Goal: Information Seeking & Learning: Learn about a topic

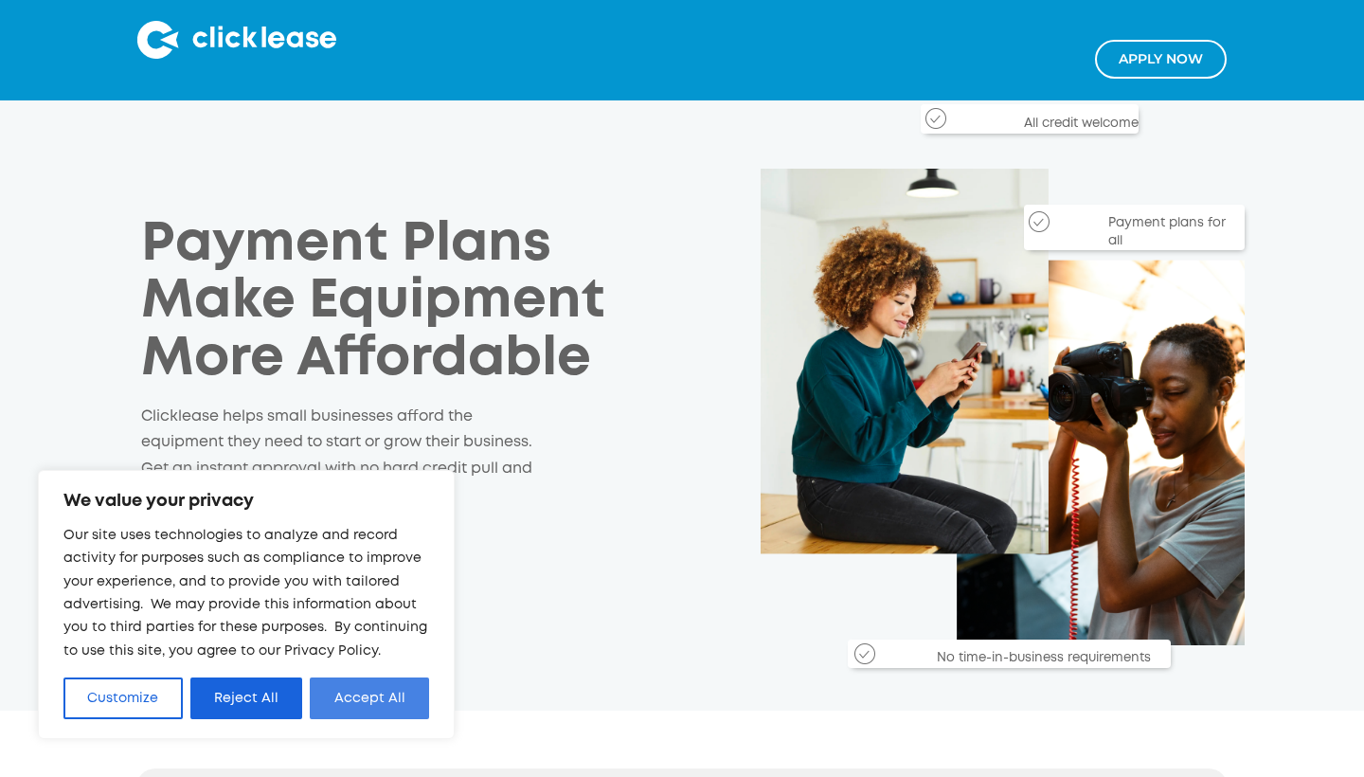
click at [346, 709] on button "Accept All" at bounding box center [369, 698] width 119 height 42
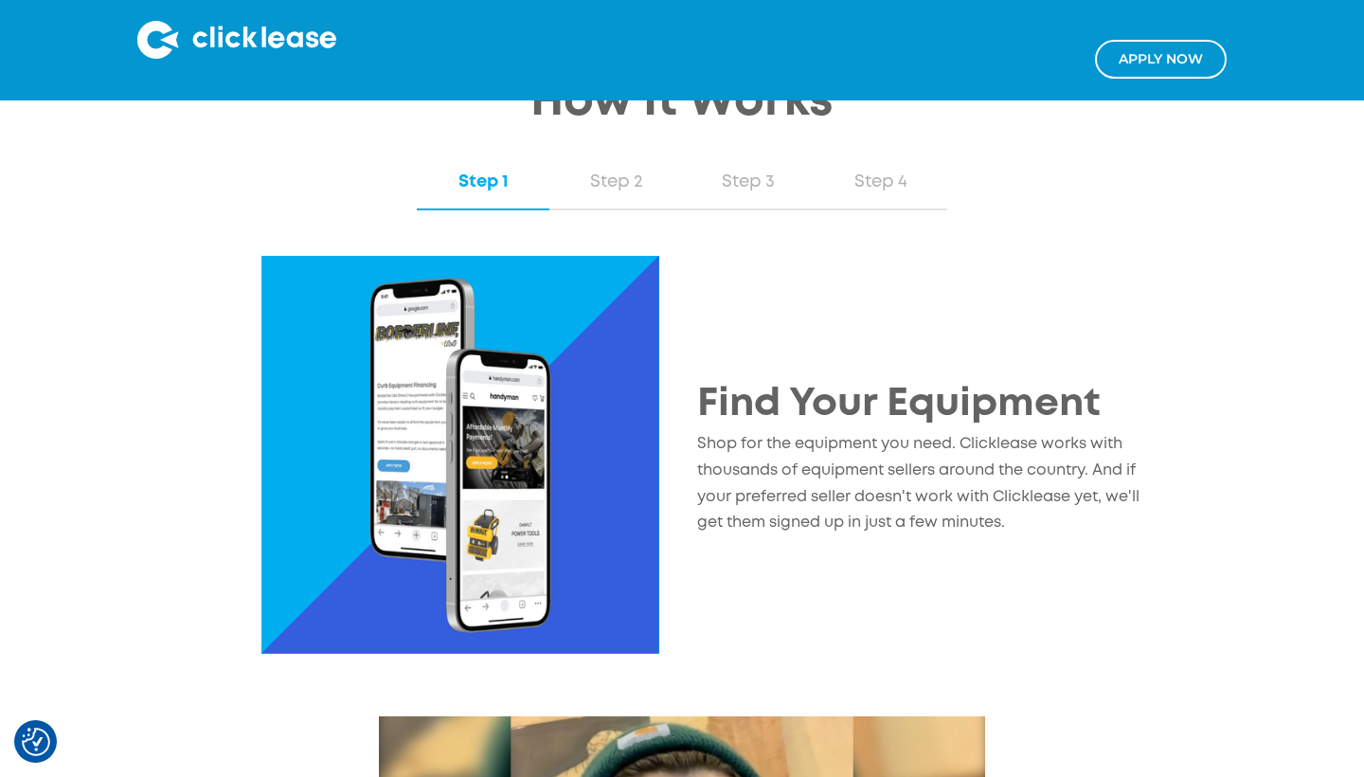
scroll to position [1591, 0]
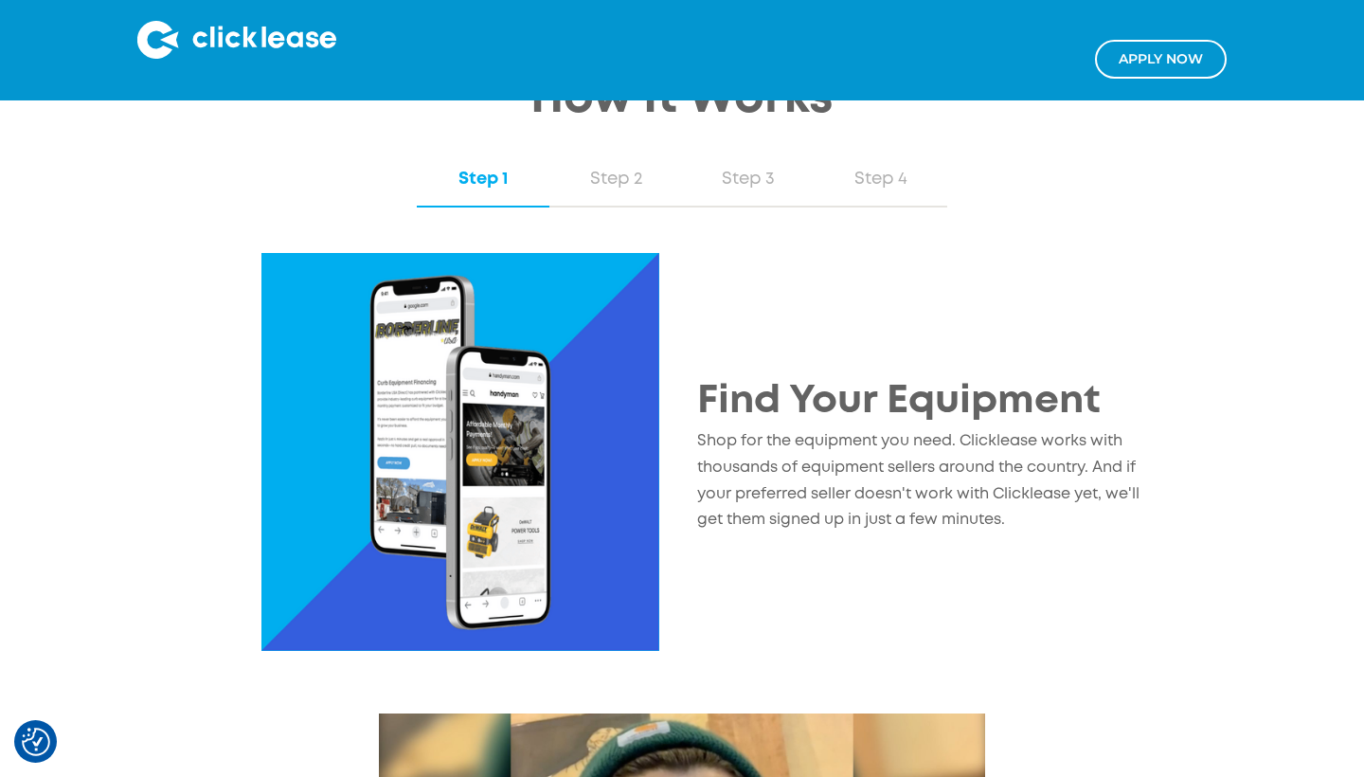
click at [600, 427] on img at bounding box center [461, 452] width 398 height 398
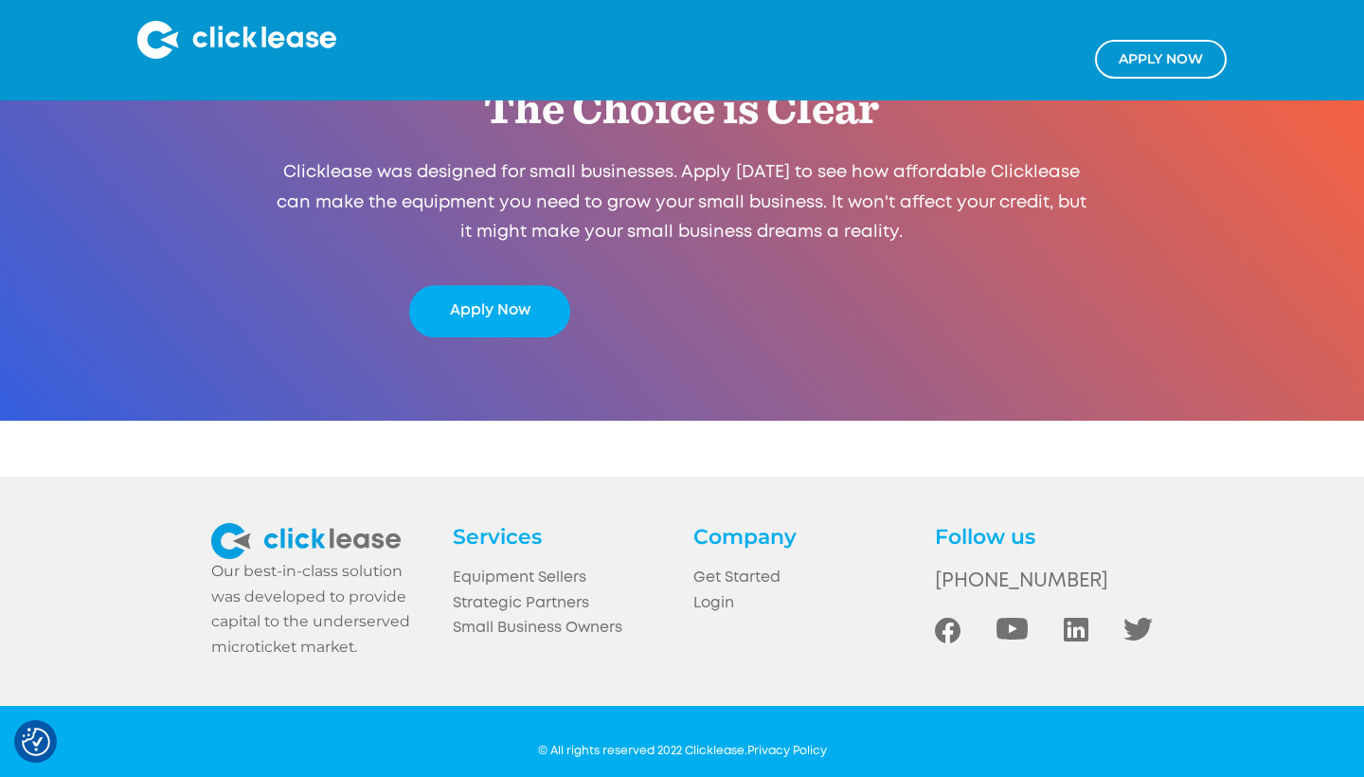
scroll to position [3574, 0]
click at [542, 567] on link "Equipment Sellers" at bounding box center [562, 580] width 218 height 26
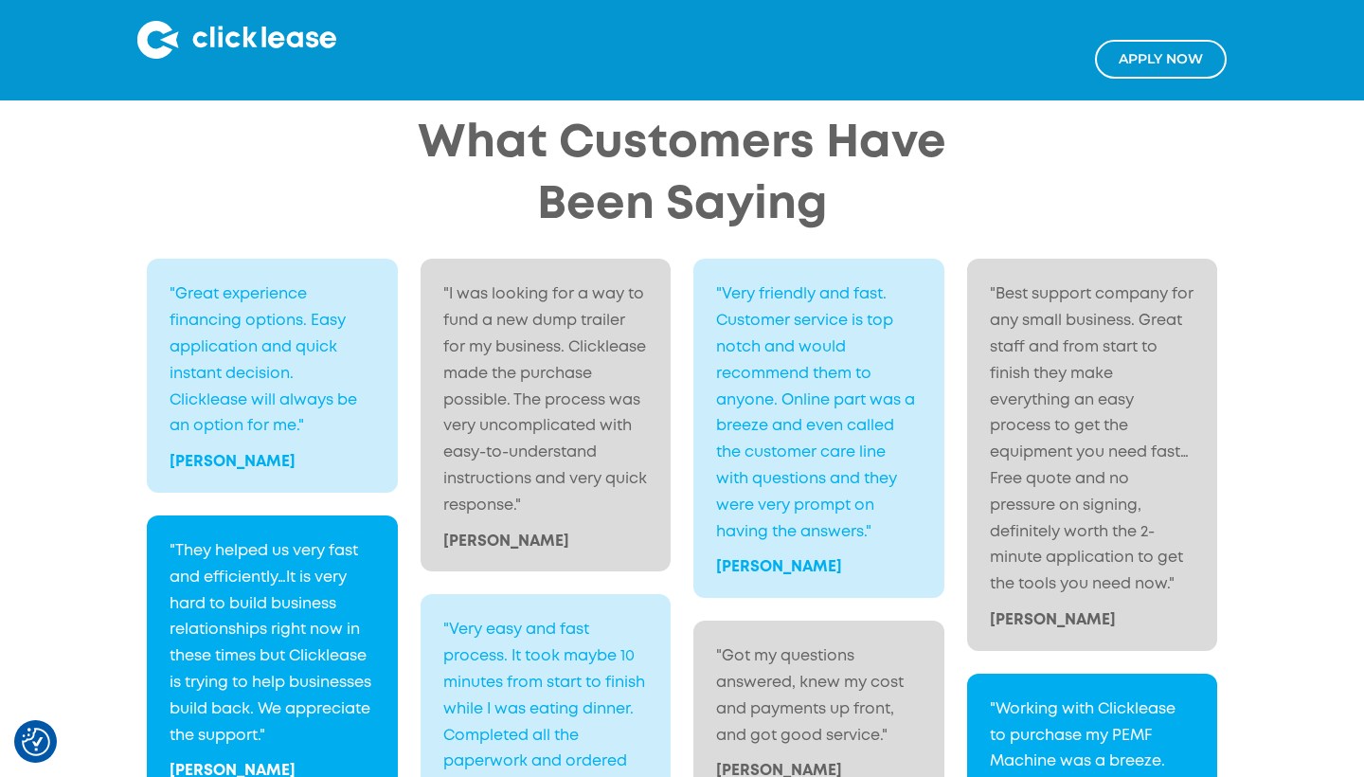
scroll to position [2632, 0]
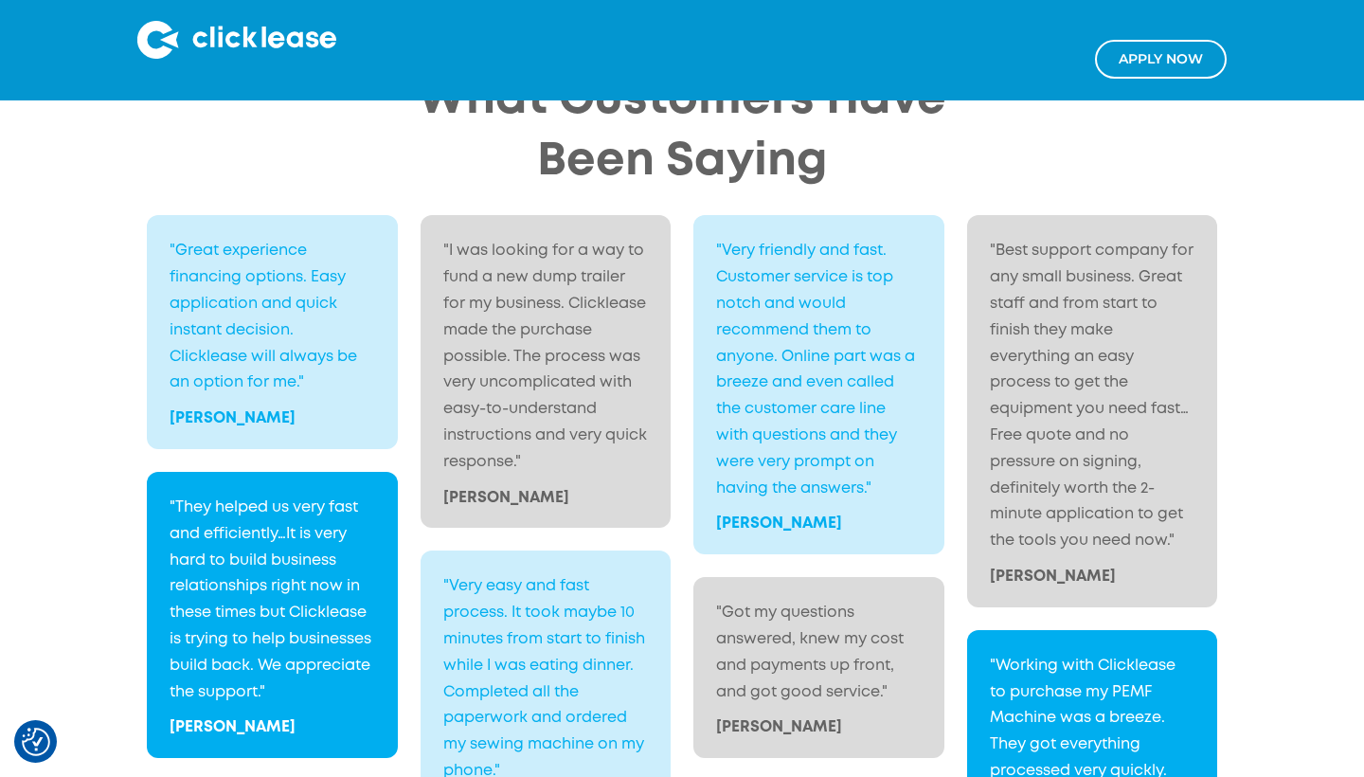
click at [1247, 303] on div "What Customers Have Been Saying "Great experience financing options. Easy appli…" at bounding box center [681, 466] width 1165 height 793
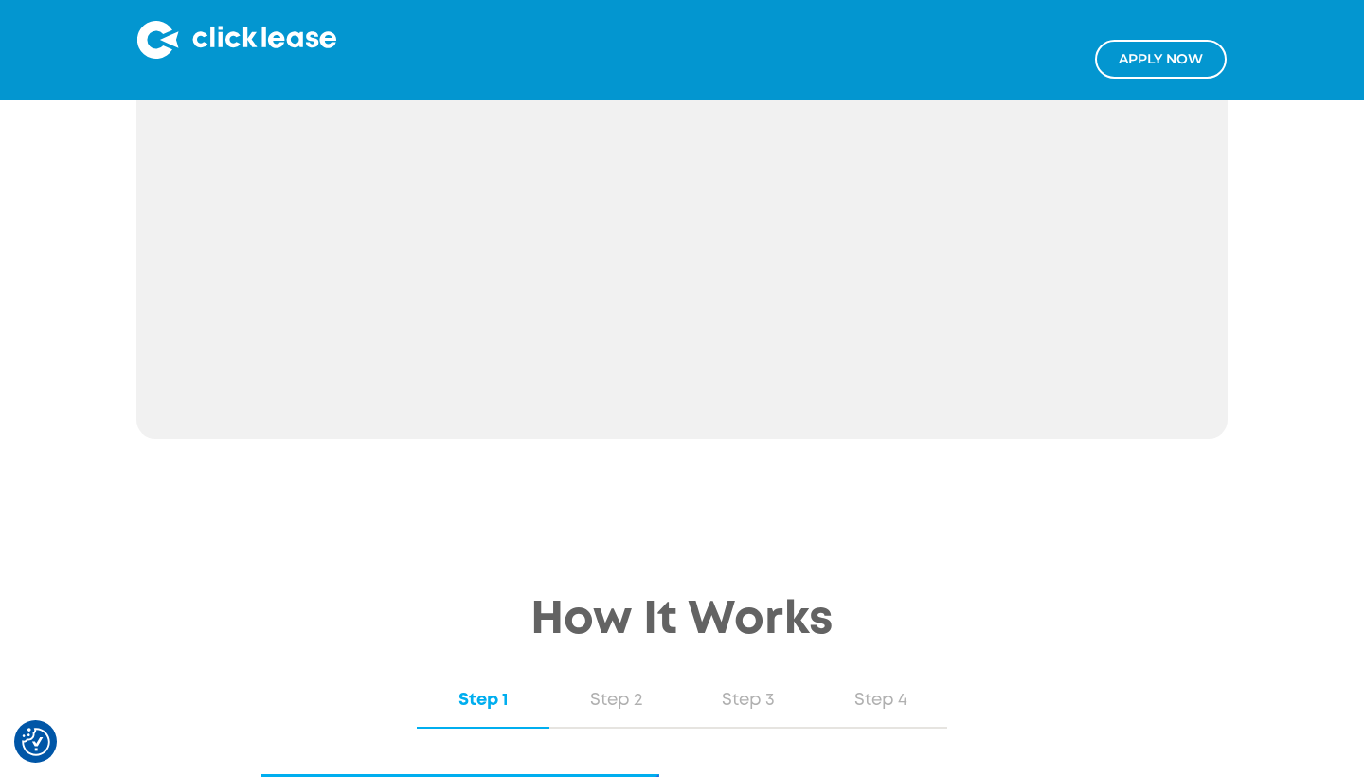
scroll to position [915, 0]
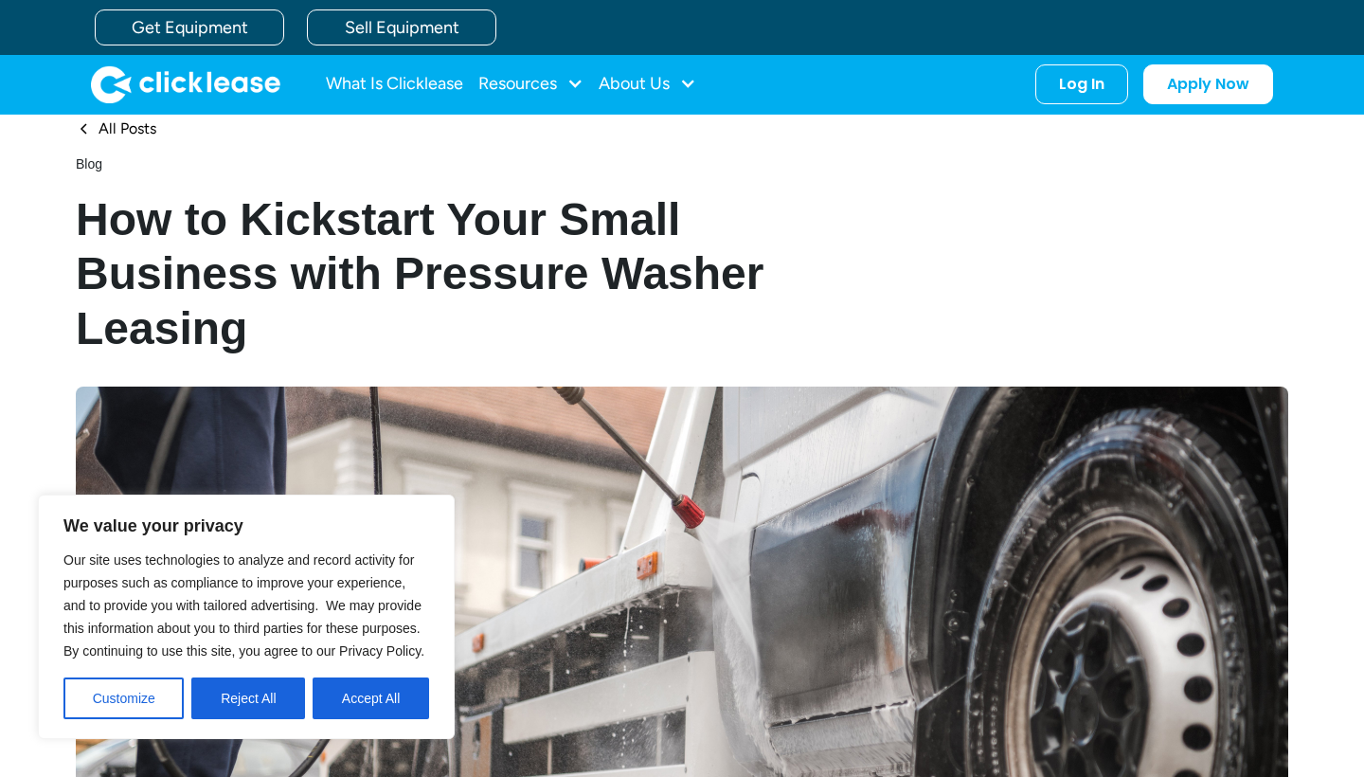
scroll to position [89, 0]
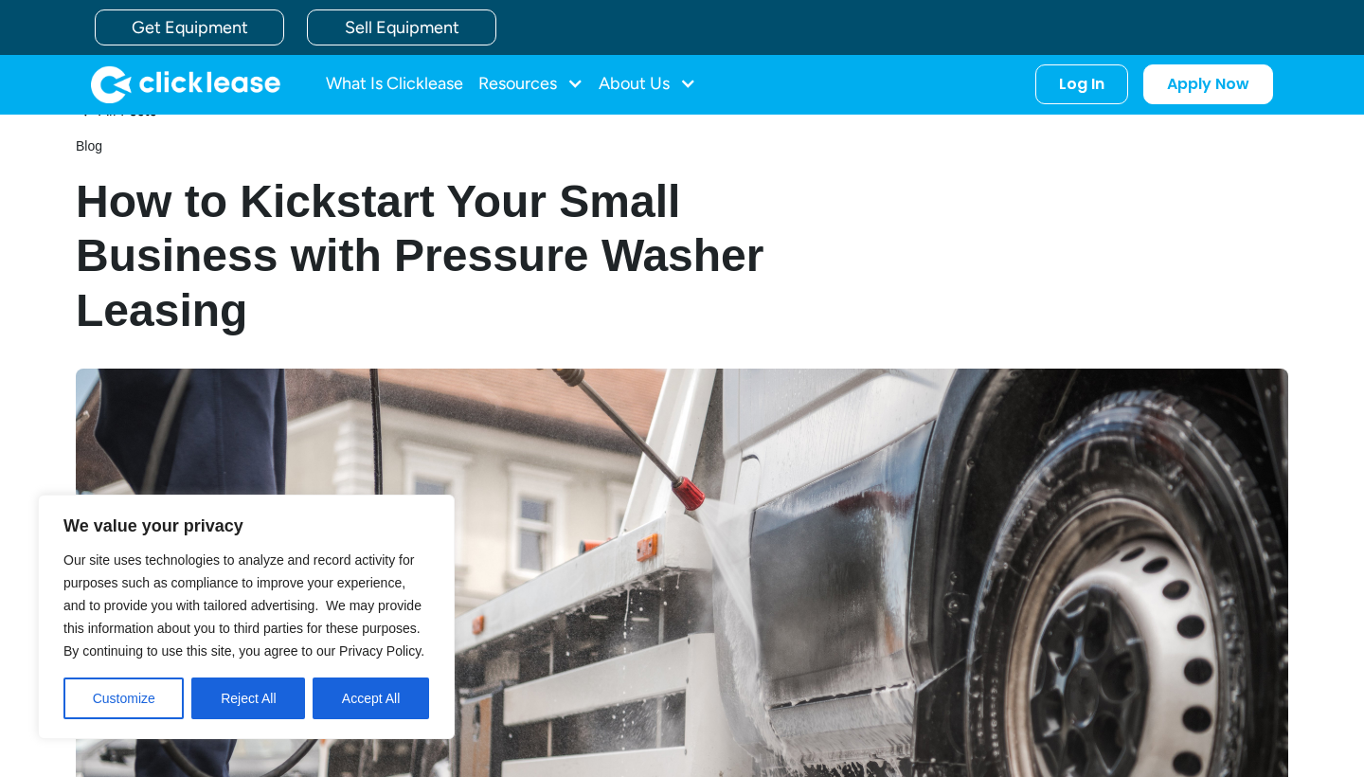
click at [404, 333] on h1 "How to Kickstart Your Small Business with Pressure Washer Leasing" at bounding box center [440, 256] width 728 height 164
click at [386, 714] on button "Accept All" at bounding box center [371, 698] width 117 height 42
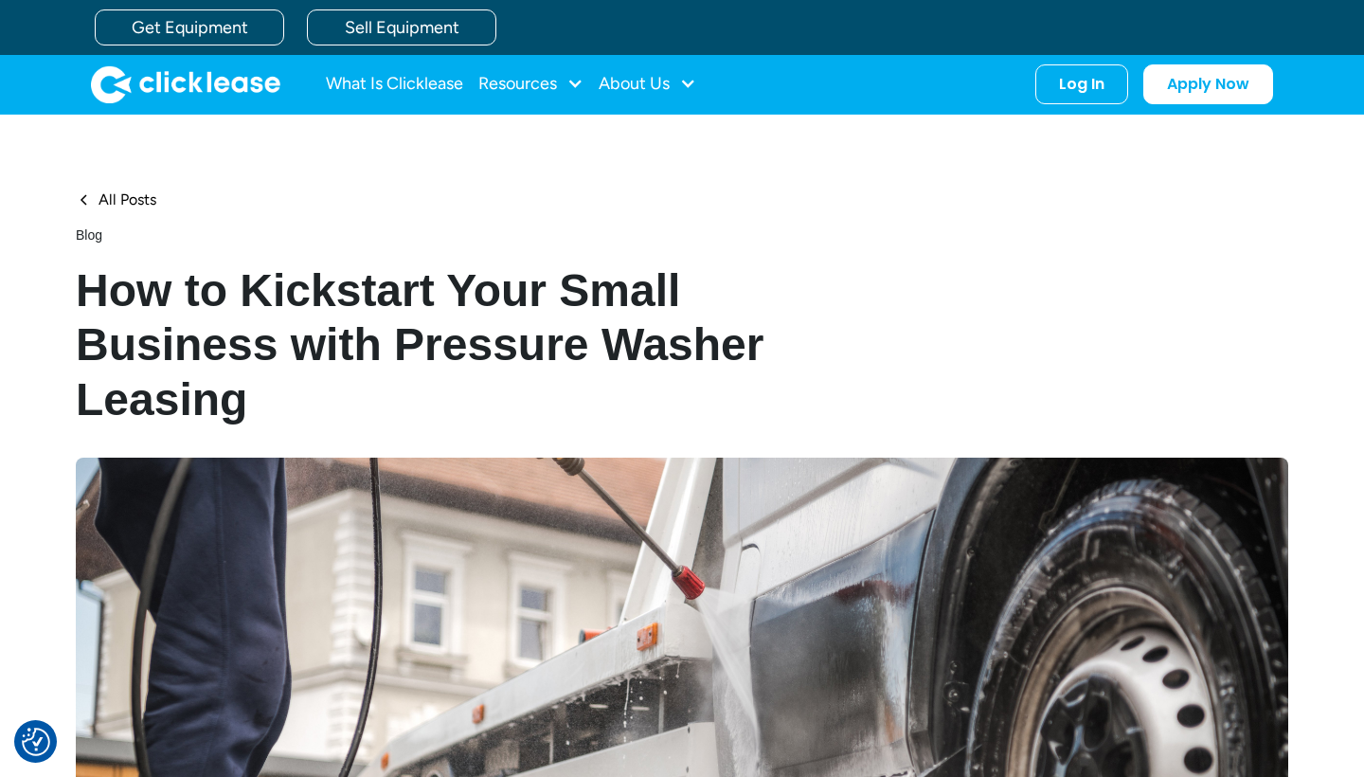
scroll to position [0, 0]
click at [233, 5] on div "Get Equipment Sell Equipment" at bounding box center [701, 27] width 1213 height 55
click at [233, 39] on link "Get Equipment" at bounding box center [189, 27] width 189 height 36
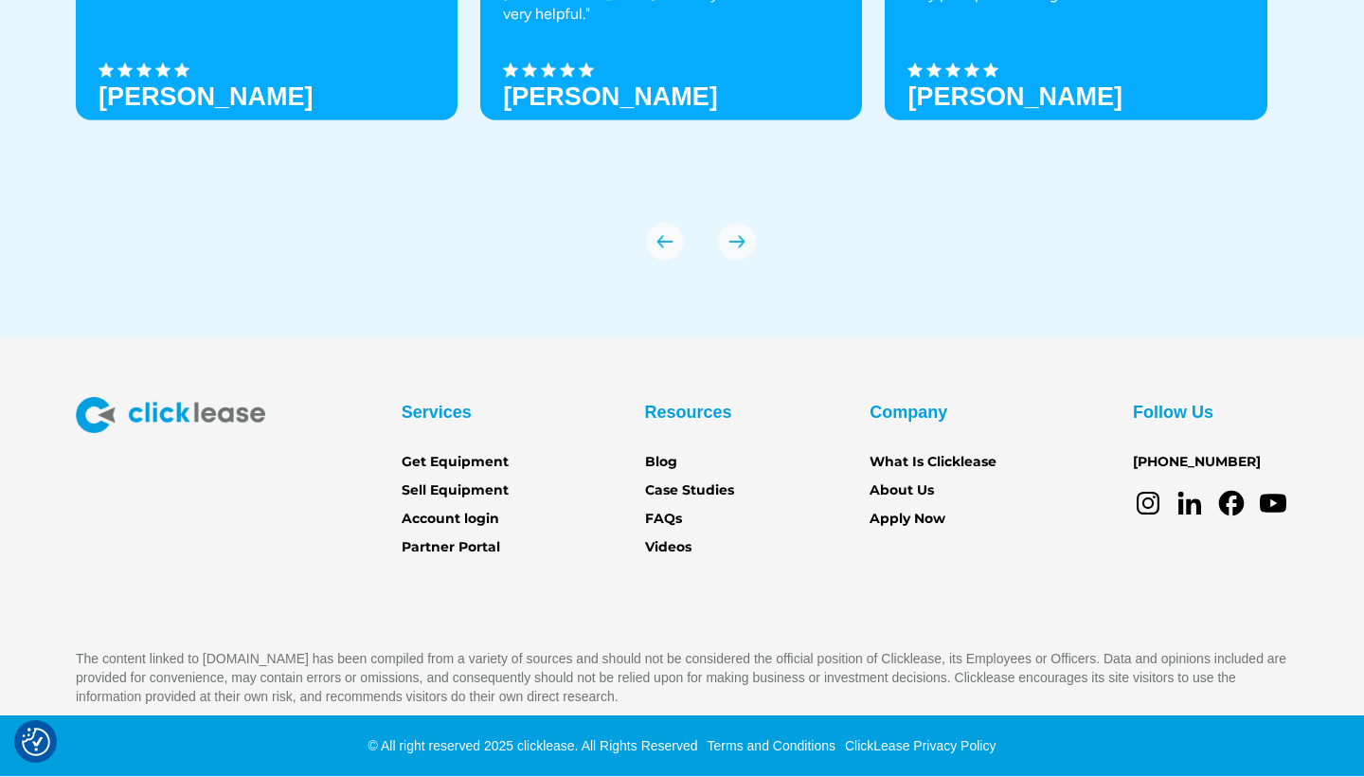
scroll to position [6651, 0]
